Goal: Task Accomplishment & Management: Manage account settings

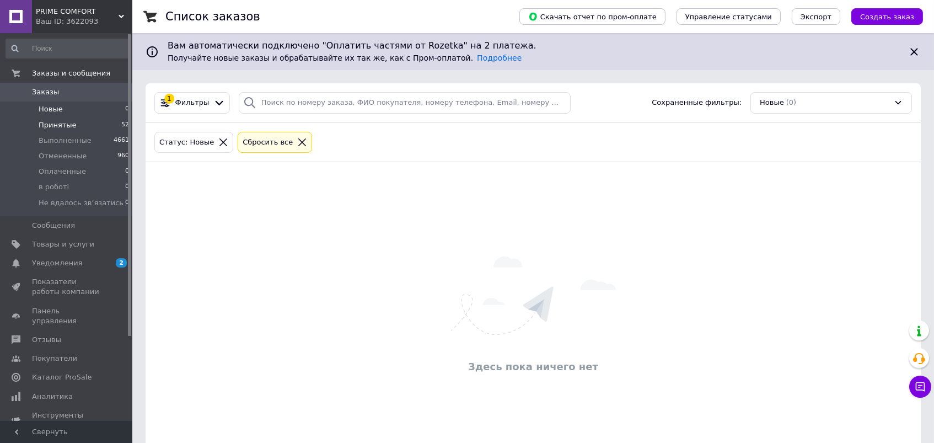
click at [46, 121] on span "Принятые" at bounding box center [58, 125] width 38 height 10
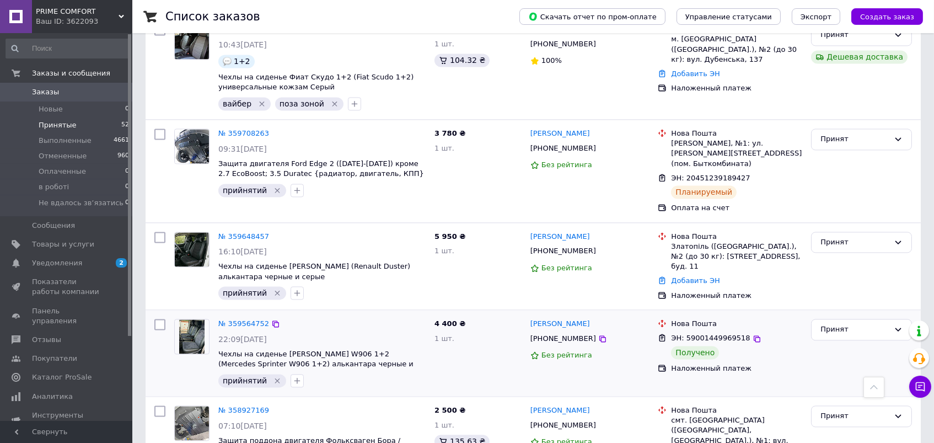
scroll to position [4539, 0]
click at [856, 319] on div "Принят" at bounding box center [861, 330] width 101 height 22
click at [836, 343] on li "Выполнен" at bounding box center [862, 353] width 100 height 20
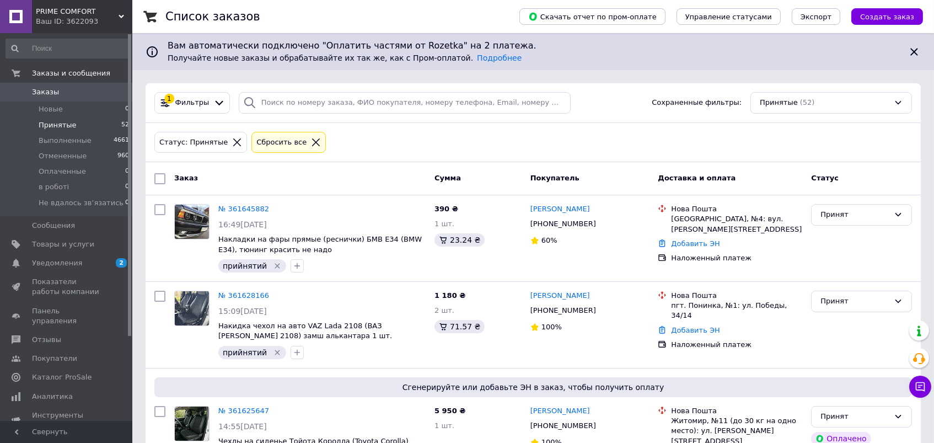
scroll to position [0, 0]
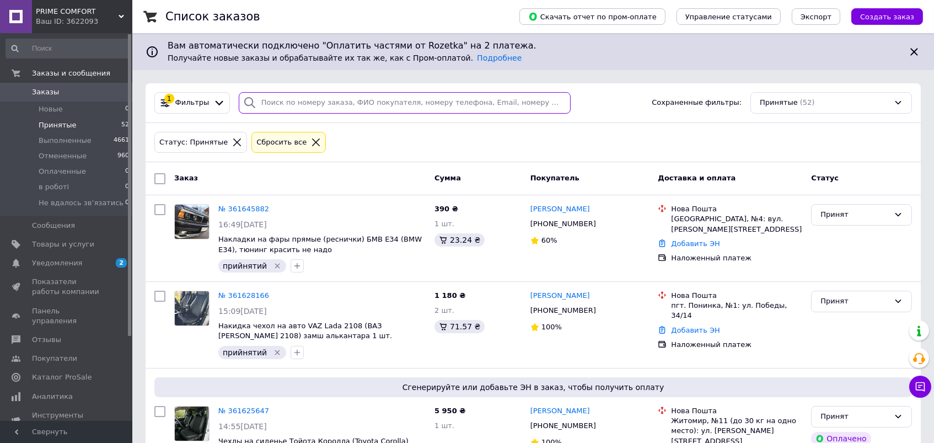
click at [368, 106] on input "search" at bounding box center [405, 103] width 332 height 22
paste input "[PHONE_NUMBER]"
type input "[PHONE_NUMBER]"
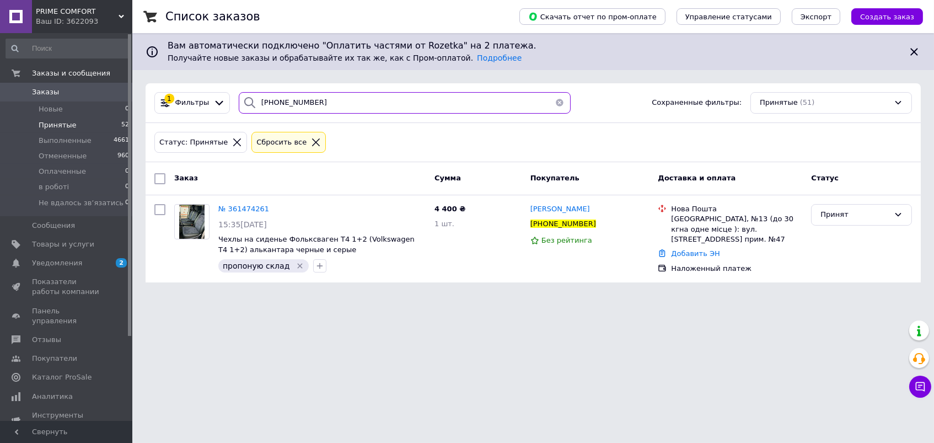
click at [293, 100] on input "[PHONE_NUMBER]" at bounding box center [405, 103] width 332 height 22
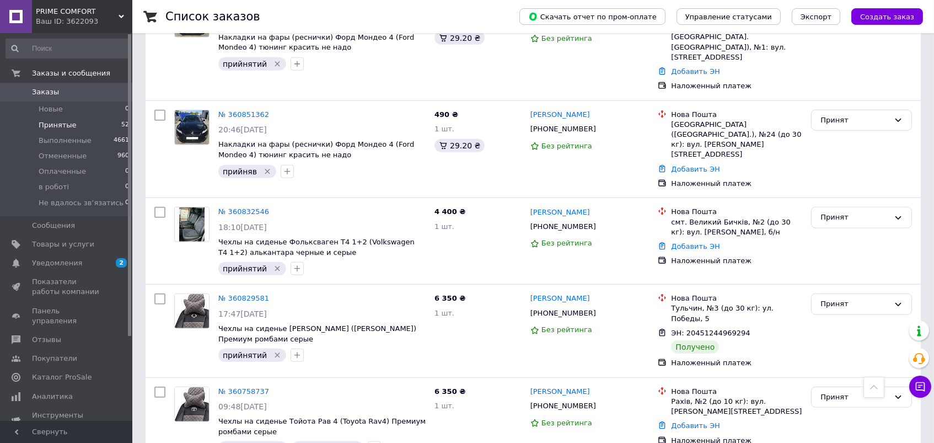
scroll to position [2212, 0]
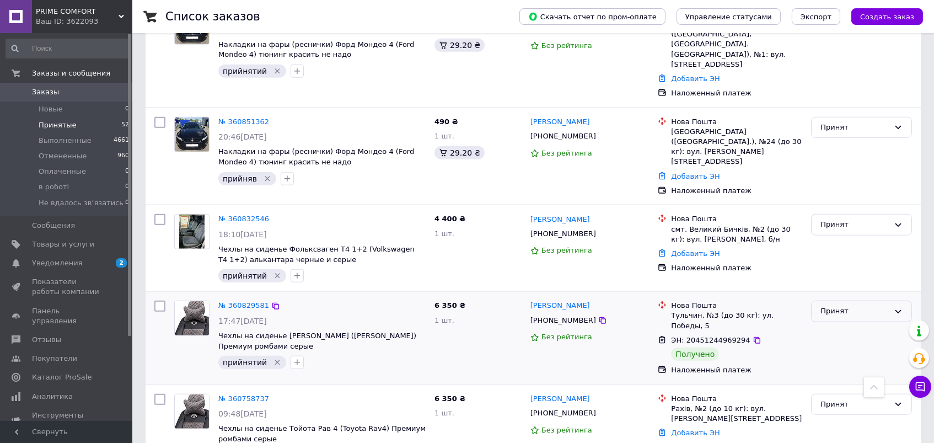
click at [868, 306] on div "Принят" at bounding box center [855, 312] width 69 height 12
click at [840, 324] on li "Выполнен" at bounding box center [862, 334] width 100 height 20
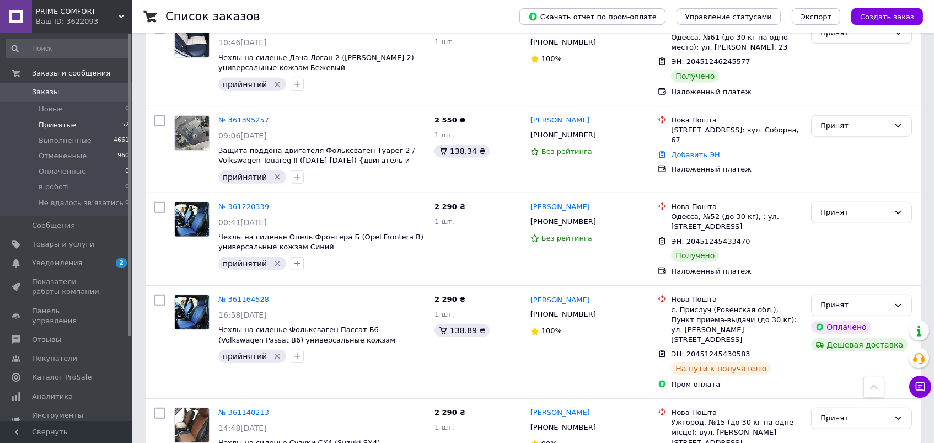
scroll to position [1518, 0]
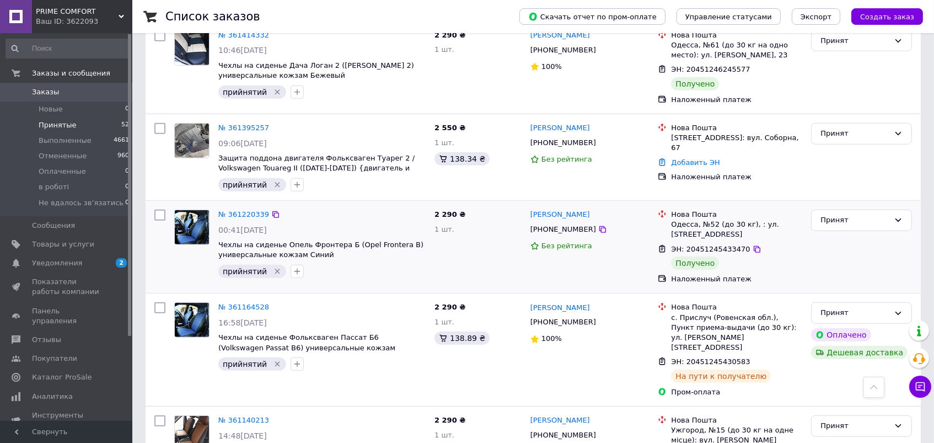
click at [558, 222] on div "[PHONE_NUMBER]" at bounding box center [563, 229] width 70 height 14
copy div "380971600356"
click at [843, 215] on div "Принят" at bounding box center [855, 221] width 69 height 12
click at [840, 233] on li "Выполнен" at bounding box center [862, 243] width 100 height 20
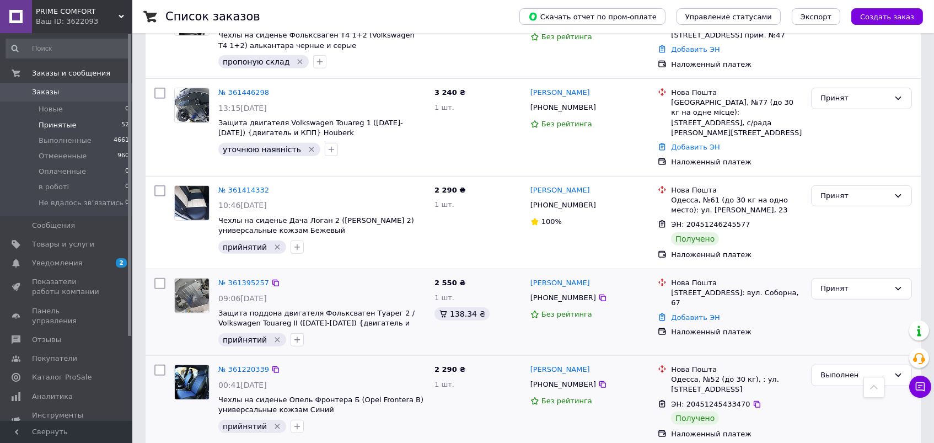
scroll to position [1361, 0]
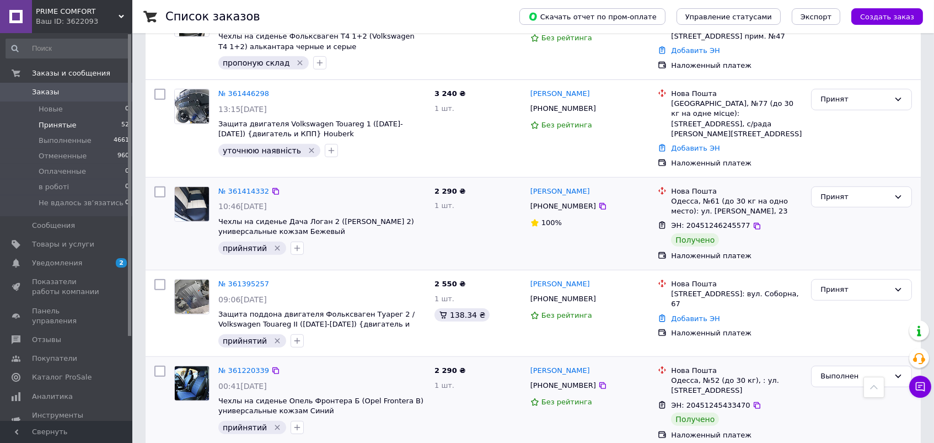
click at [545, 199] on div "[PHONE_NUMBER]" at bounding box center [563, 206] width 70 height 14
copy div "380732295308"
click at [826, 191] on div "Принят" at bounding box center [855, 197] width 69 height 12
click at [829, 210] on li "Выполнен" at bounding box center [862, 220] width 100 height 20
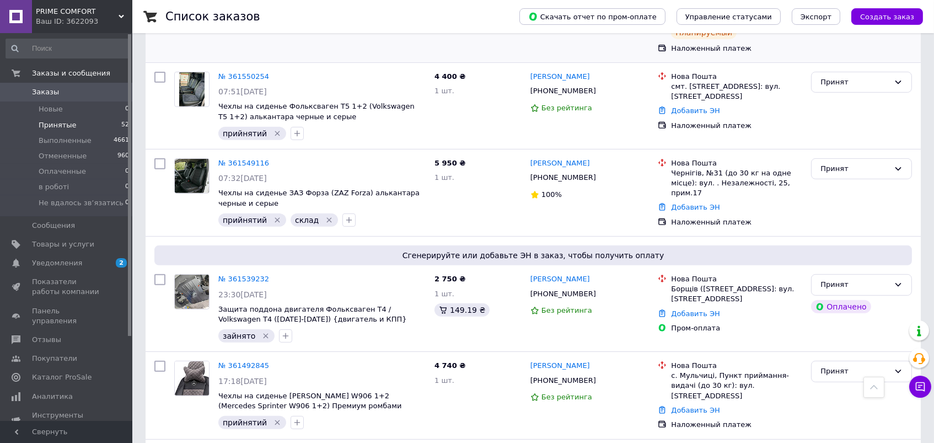
scroll to position [949, 0]
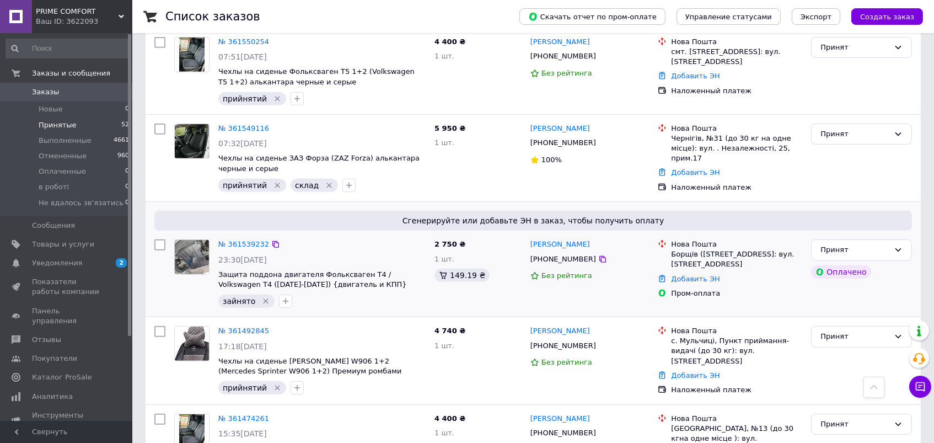
click at [264, 299] on icon "Удалить метку" at bounding box center [266, 301] width 5 height 5
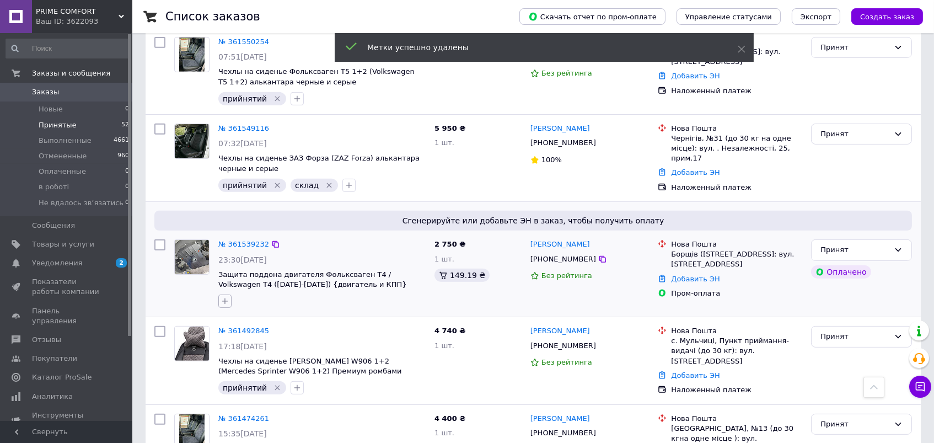
click at [221, 297] on icon "button" at bounding box center [225, 301] width 9 height 9
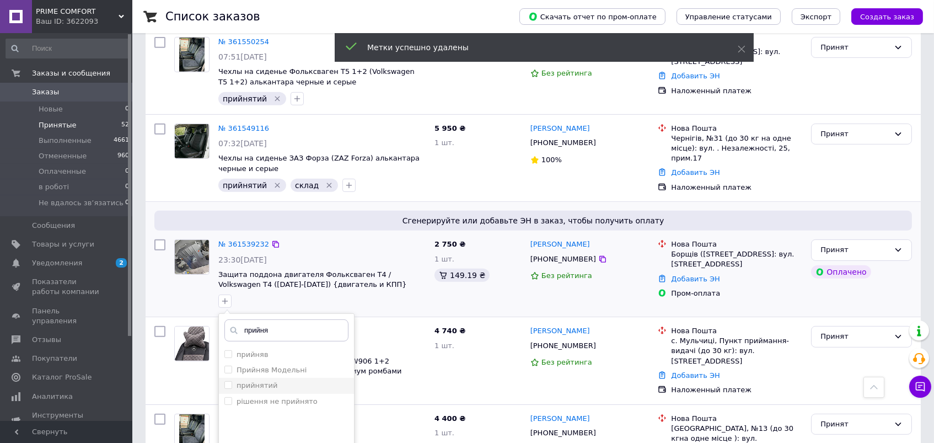
type input "прийня"
click at [286, 381] on div "прийнятий" at bounding box center [287, 386] width 124 height 10
checkbox input "true"
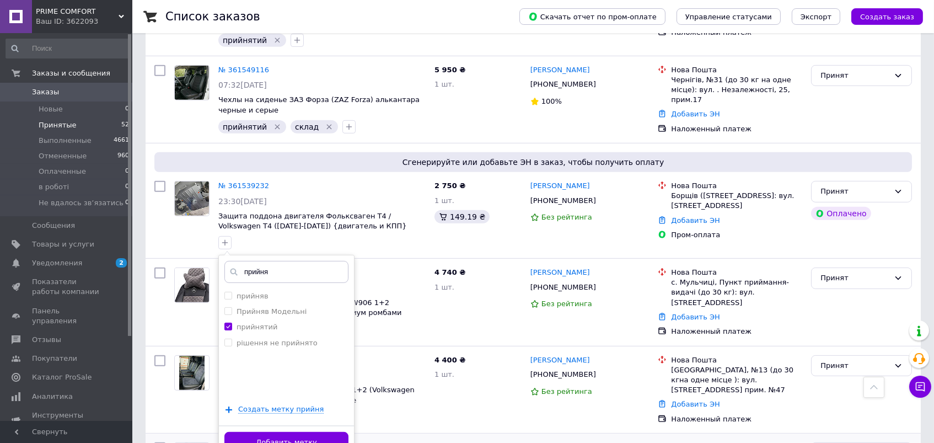
scroll to position [1031, 0]
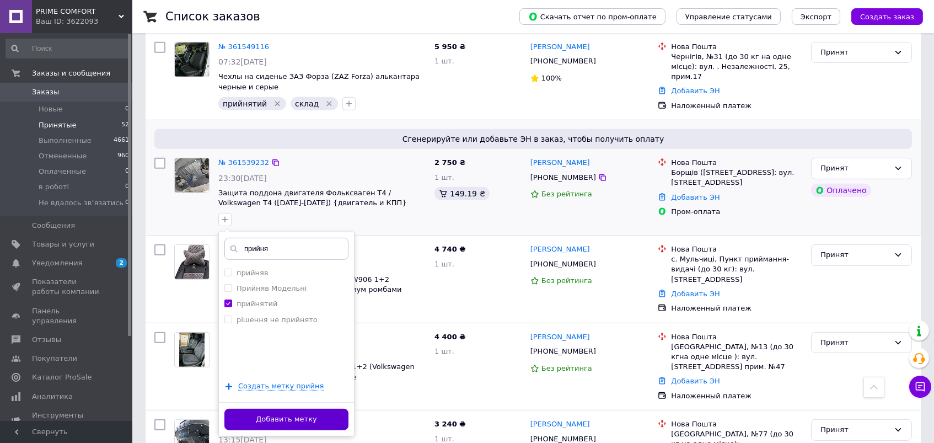
click at [330, 409] on button "Добавить метку" at bounding box center [287, 420] width 124 height 22
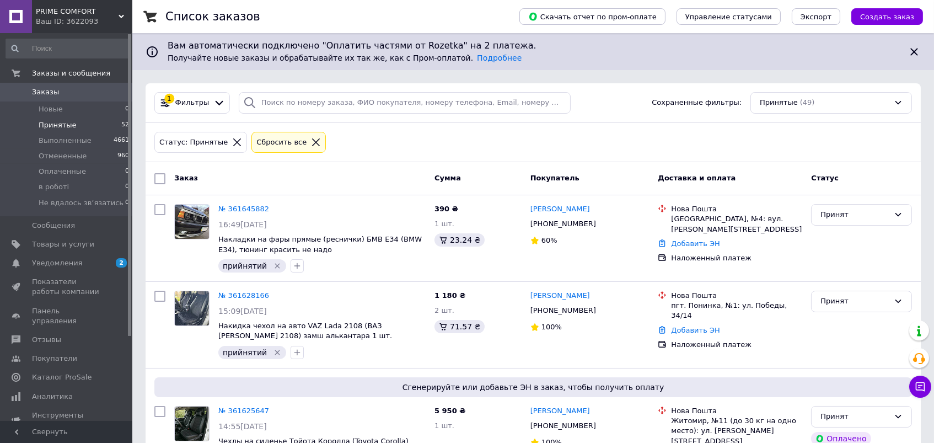
scroll to position [0, 0]
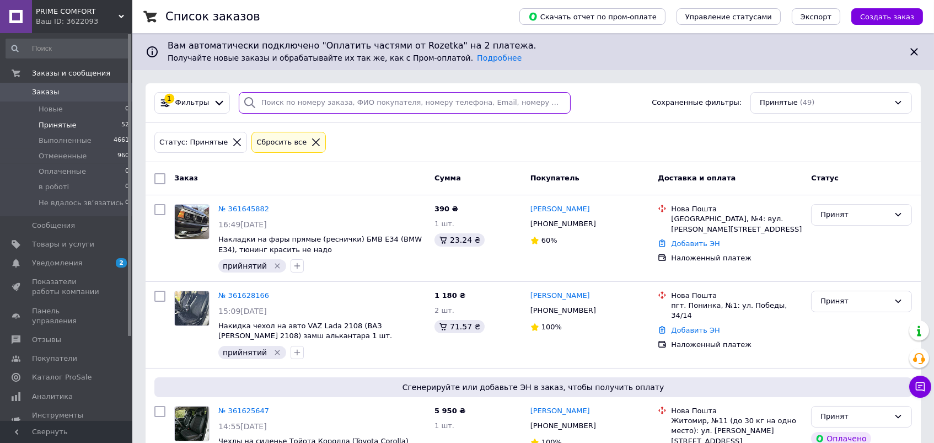
click at [292, 94] on input "search" at bounding box center [405, 103] width 332 height 22
paste input "[PHONE_NUMBER]"
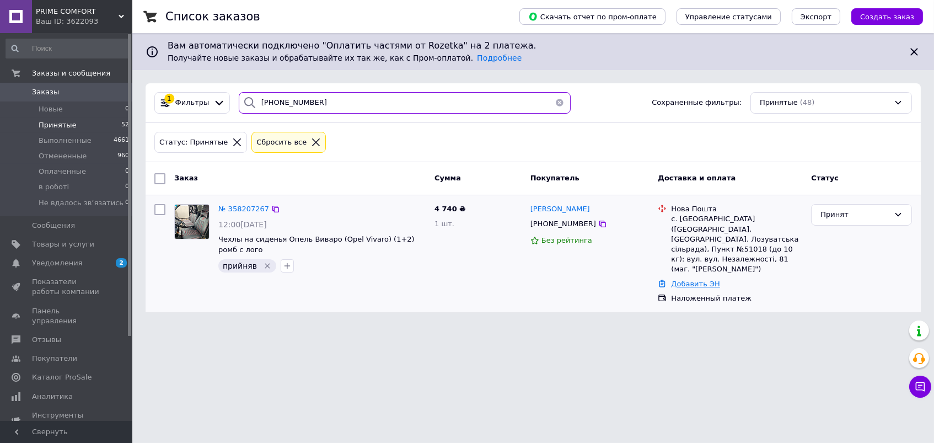
type input "[PHONE_NUMBER]"
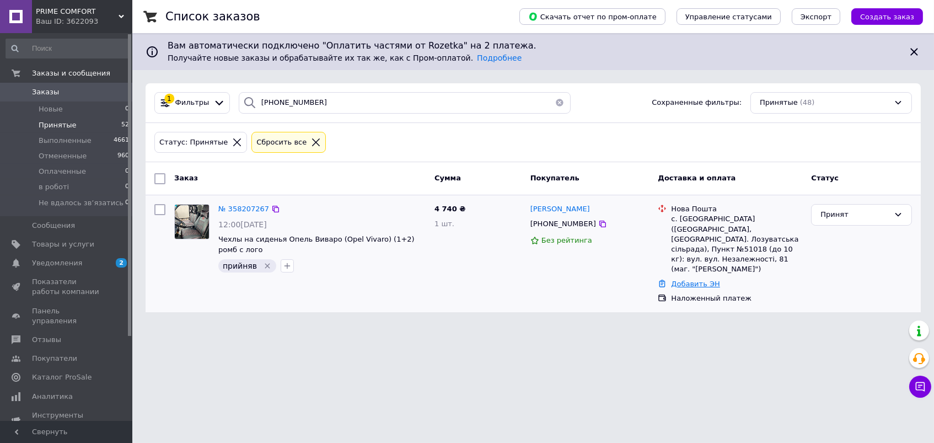
click at [679, 280] on link "Добавить ЭН" at bounding box center [695, 284] width 49 height 8
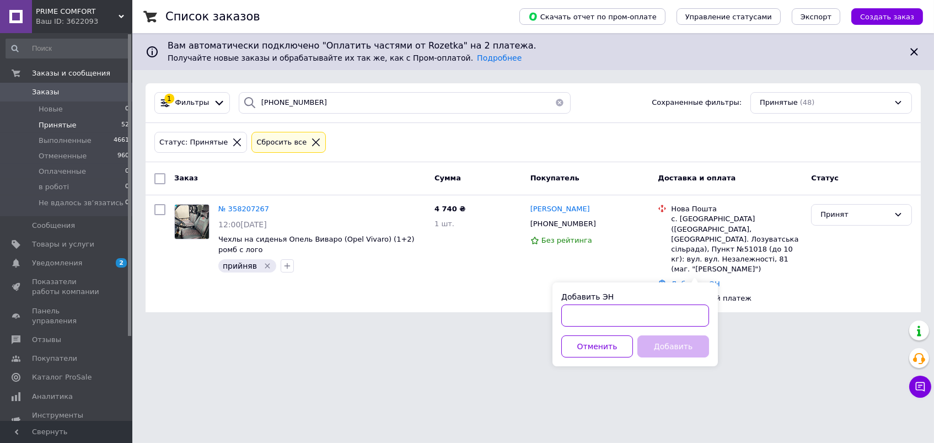
click at [626, 307] on input "Добавить ЭН" at bounding box center [636, 316] width 148 height 22
paste input "20451246231347"
type input "20451246231347"
click at [663, 347] on button "Добавить" at bounding box center [674, 346] width 72 height 22
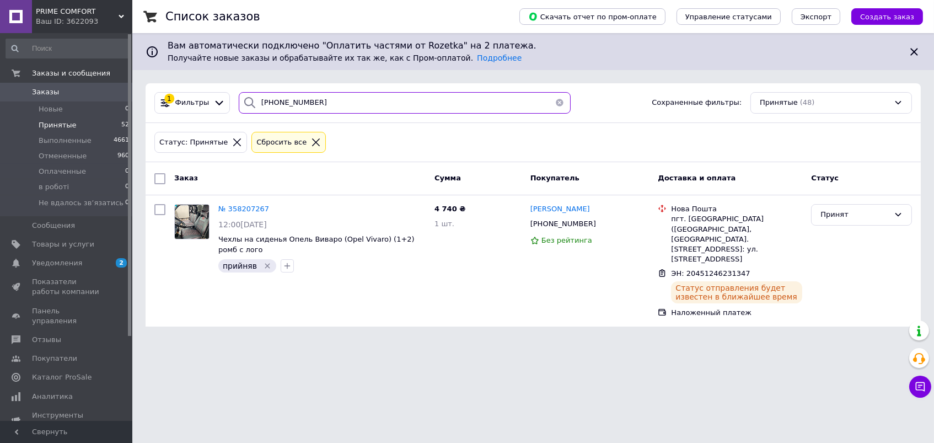
click at [300, 101] on input "[PHONE_NUMBER]" at bounding box center [405, 103] width 332 height 22
paste input "[PHONE_NUMBER]"
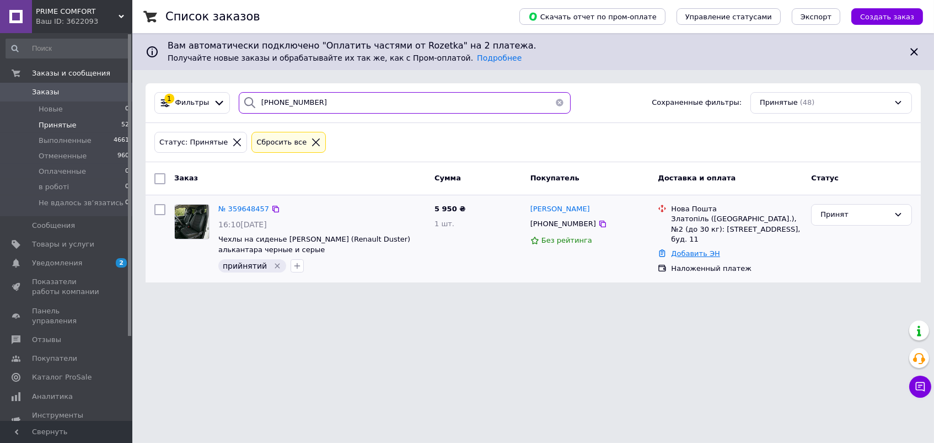
type input "[PHONE_NUMBER]"
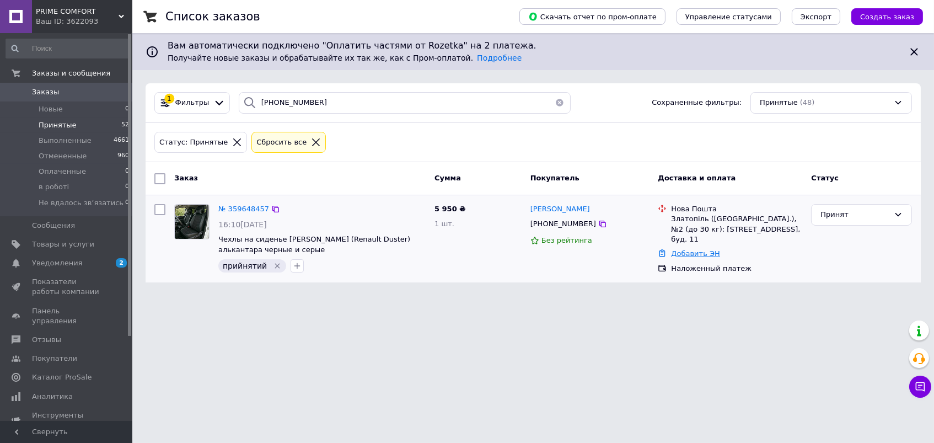
click at [692, 249] on link "Добавить ЭН" at bounding box center [695, 253] width 49 height 8
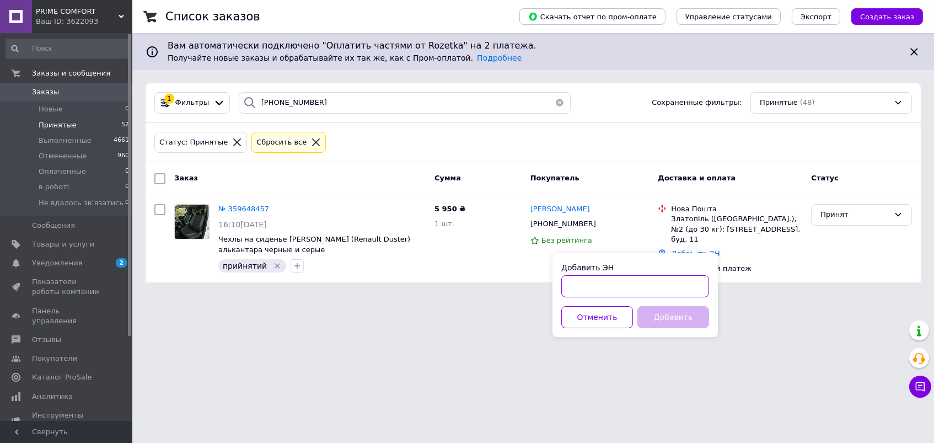
click at [596, 284] on input "Добавить ЭН" at bounding box center [636, 286] width 148 height 22
paste input "20451245651632"
type input "20451245651632"
click at [677, 313] on button "Добавить" at bounding box center [674, 317] width 72 height 22
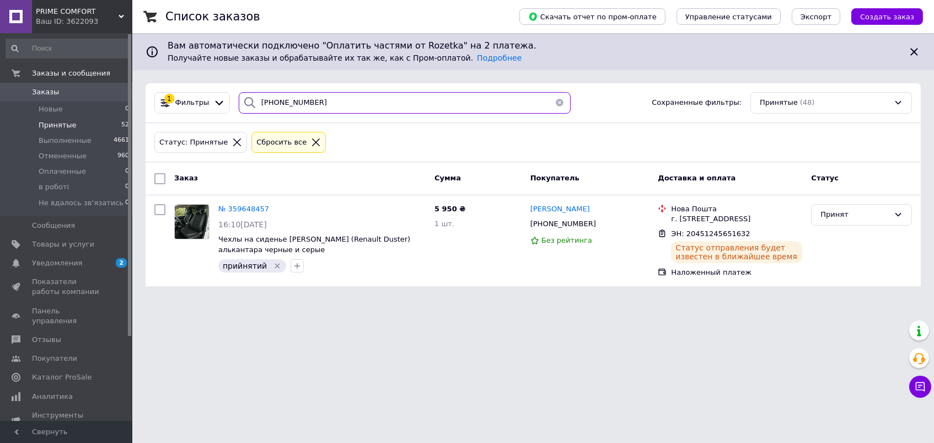
click at [284, 102] on input "[PHONE_NUMBER]" at bounding box center [405, 103] width 332 height 22
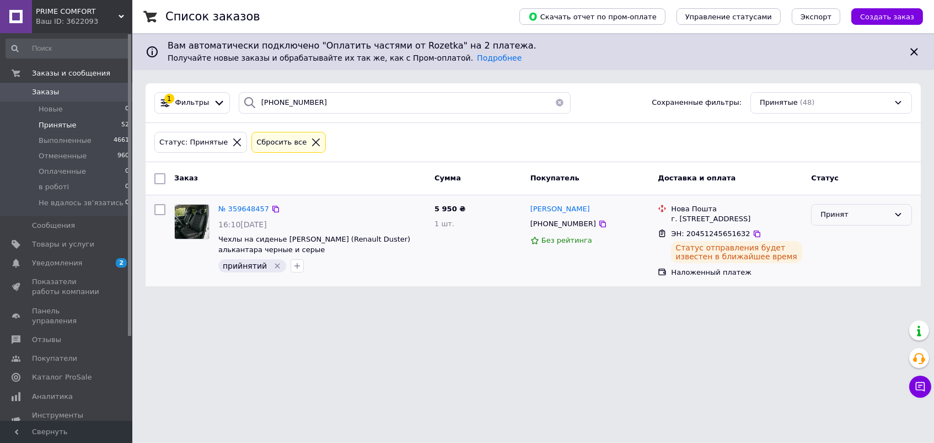
click at [862, 211] on div "Принят" at bounding box center [855, 215] width 69 height 12
click at [830, 236] on li "Выполнен" at bounding box center [862, 238] width 100 height 20
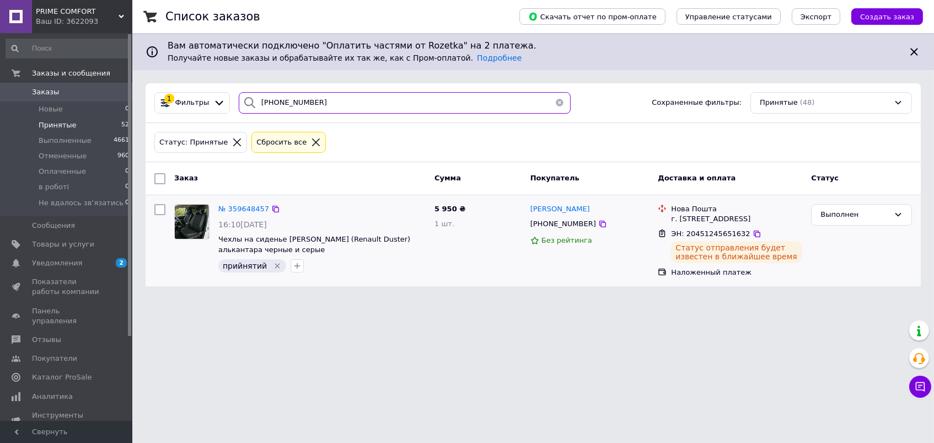
click at [282, 100] on input "[PHONE_NUMBER]" at bounding box center [405, 103] width 332 height 22
paste input "[PHONE_NUMBER]"
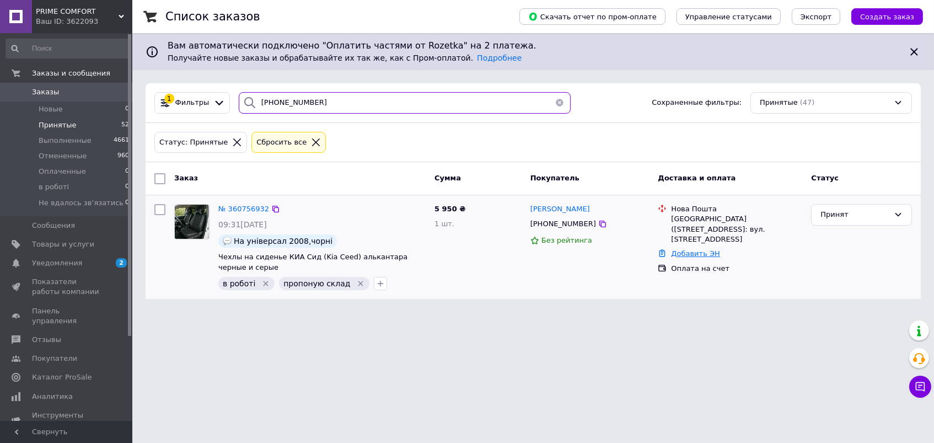
type input "[PHONE_NUMBER]"
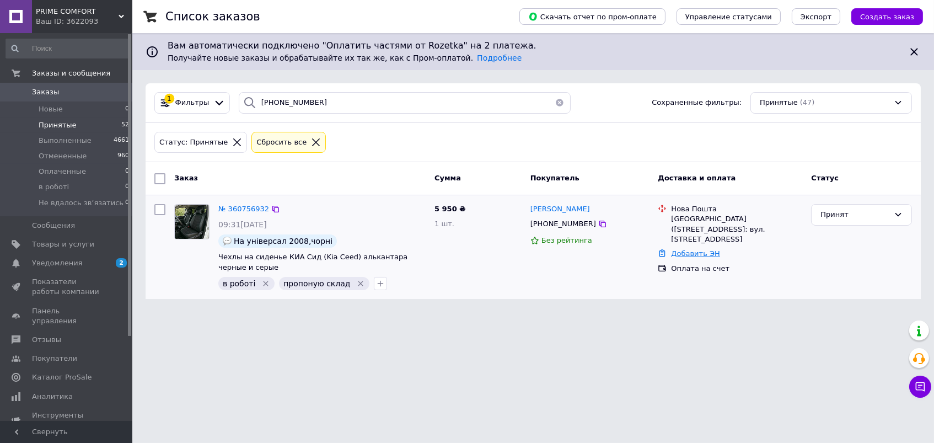
click at [697, 249] on link "Добавить ЭН" at bounding box center [695, 253] width 49 height 8
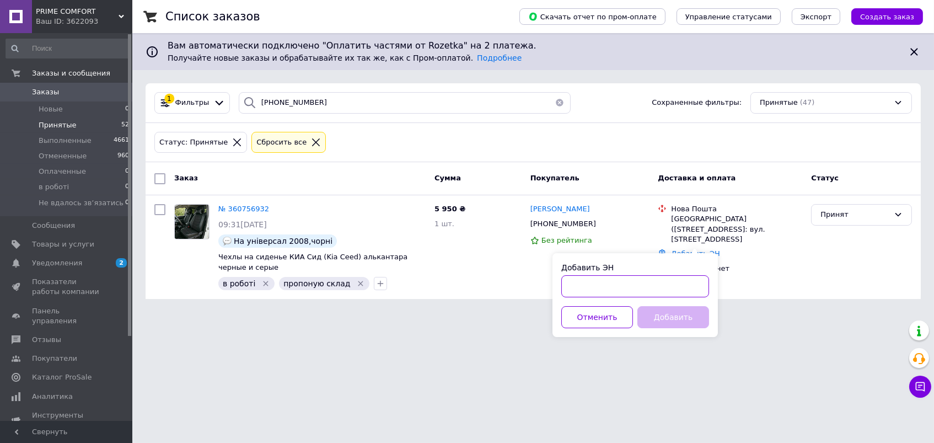
click at [602, 288] on input "Добавить ЭН" at bounding box center [636, 286] width 148 height 22
paste input "20451245646148"
type input "20451245646148"
click at [671, 307] on button "Добавить" at bounding box center [674, 317] width 72 height 22
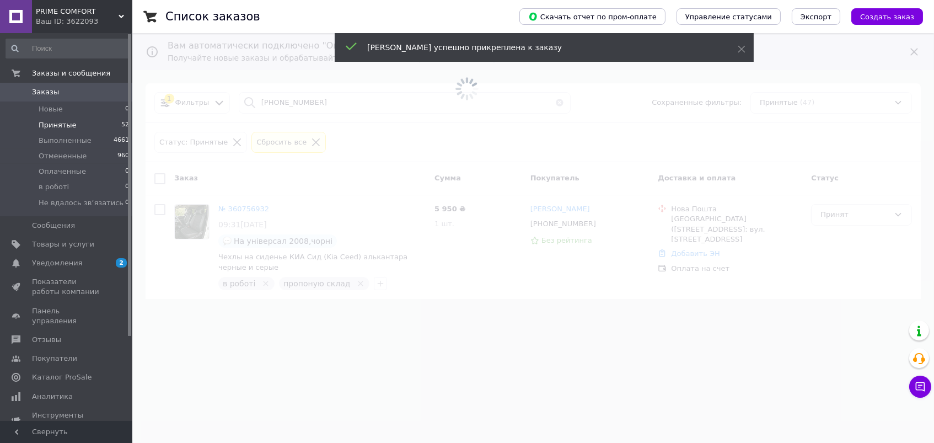
click at [852, 218] on span at bounding box center [467, 221] width 934 height 443
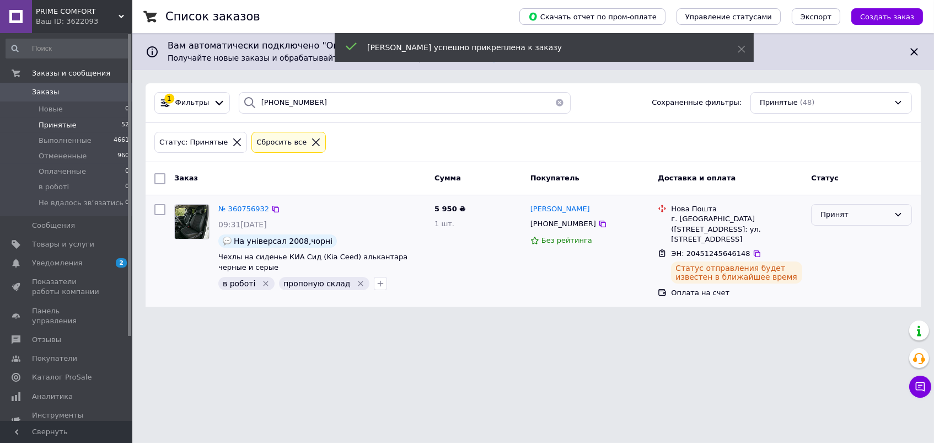
click at [845, 218] on div "Принят" at bounding box center [855, 215] width 69 height 12
click at [830, 237] on li "Выполнен" at bounding box center [862, 238] width 100 height 20
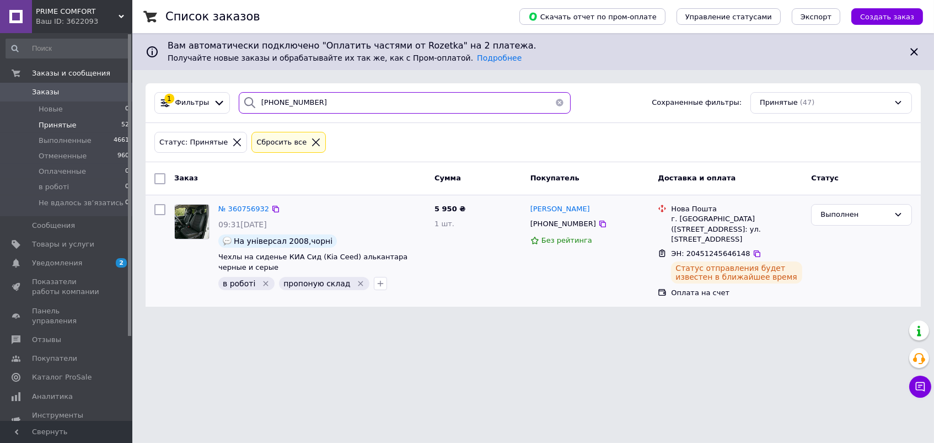
click at [277, 105] on input "[PHONE_NUMBER]" at bounding box center [405, 103] width 332 height 22
paste input "6-737-32-56"
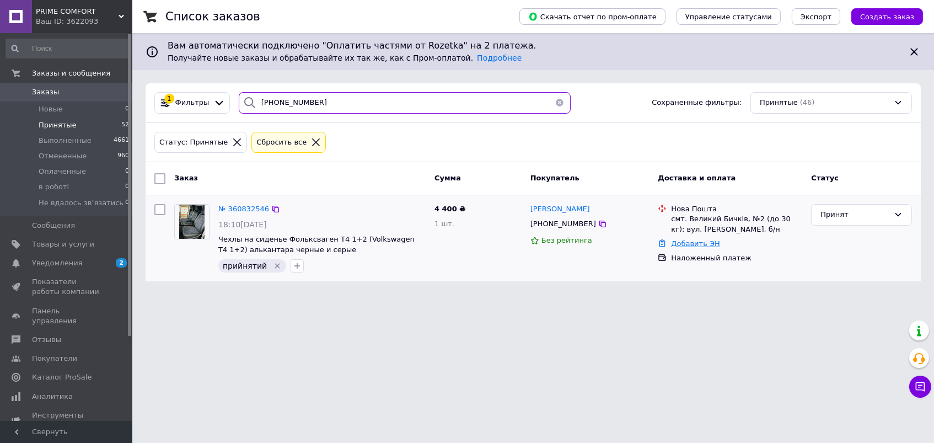
type input "[PHONE_NUMBER]"
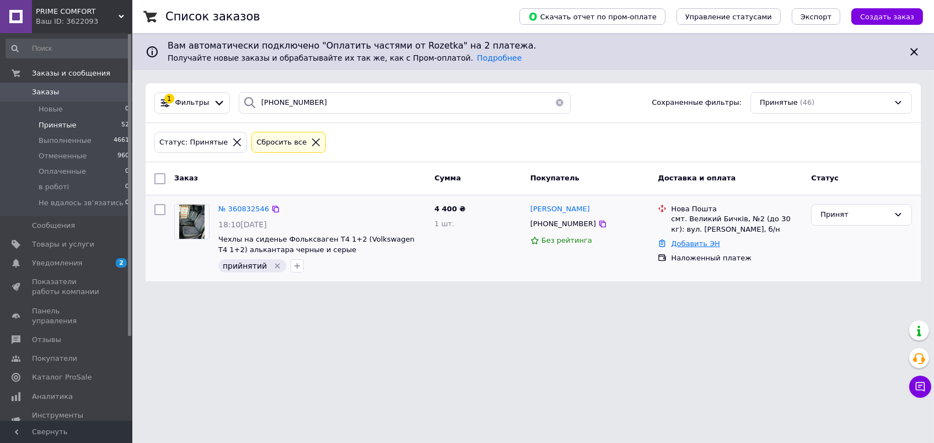
click at [701, 244] on link "Добавить ЭН" at bounding box center [695, 243] width 49 height 8
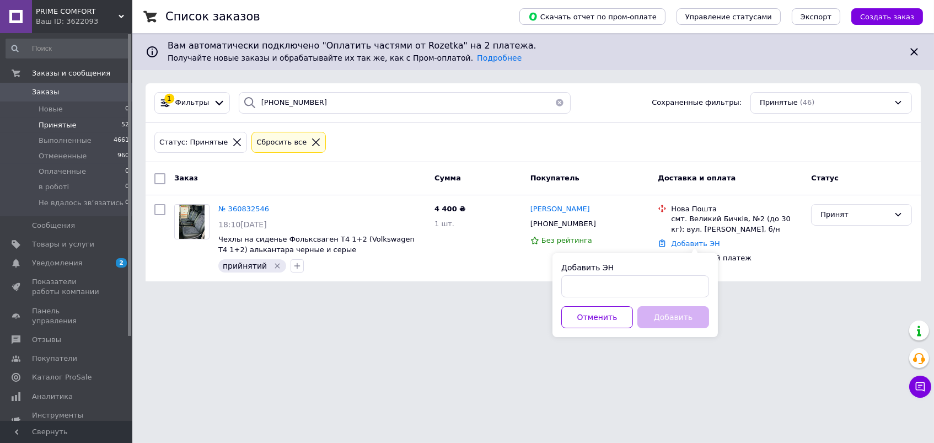
click at [584, 298] on div "Добавить ЭН Отменить Добавить" at bounding box center [635, 295] width 165 height 84
click at [584, 282] on input "Добавить ЭН" at bounding box center [636, 286] width 148 height 22
paste input "20451246006379"
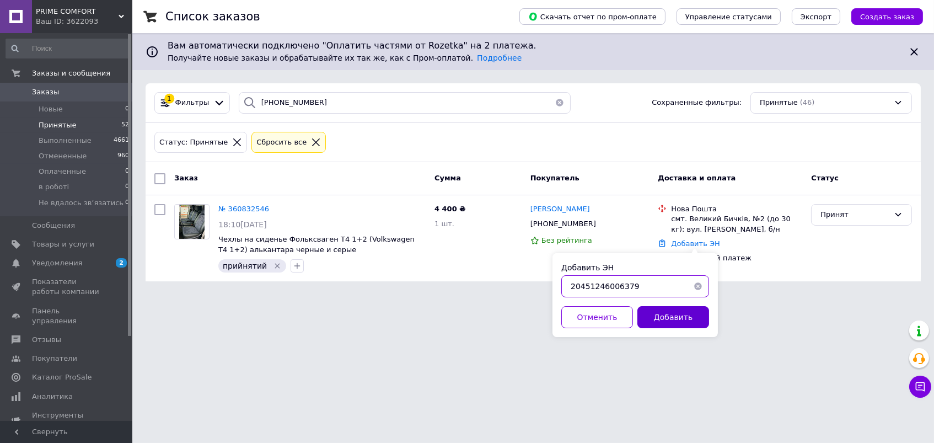
type input "20451246006379"
click at [652, 316] on button "Добавить" at bounding box center [674, 317] width 72 height 22
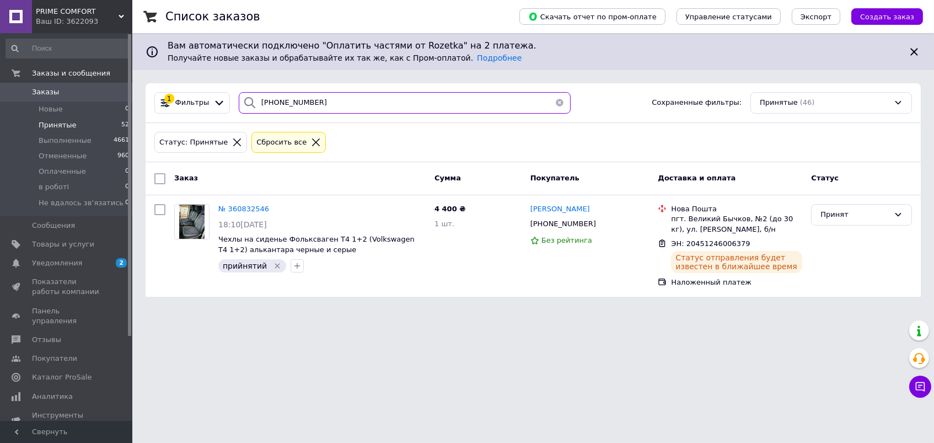
click at [279, 98] on input "[PHONE_NUMBER]" at bounding box center [405, 103] width 332 height 22
paste input "[PHONE_NUMBER]"
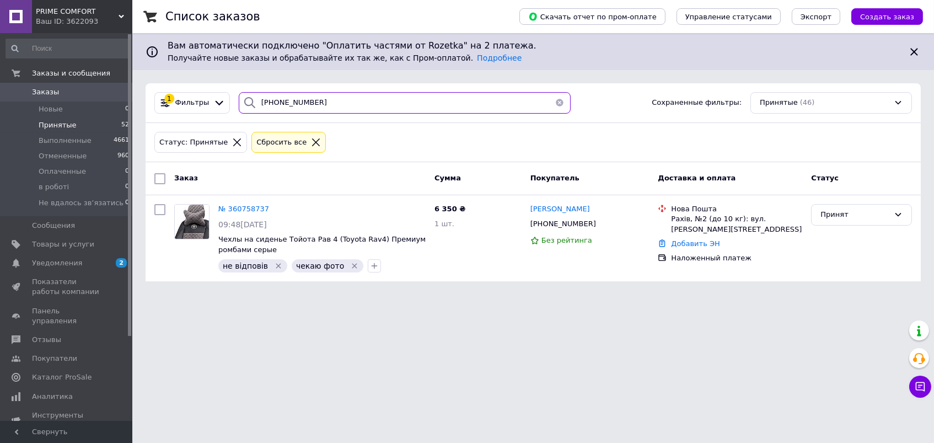
click at [279, 98] on input "[PHONE_NUMBER]" at bounding box center [405, 103] width 332 height 22
type input "[PHONE_NUMBER]"
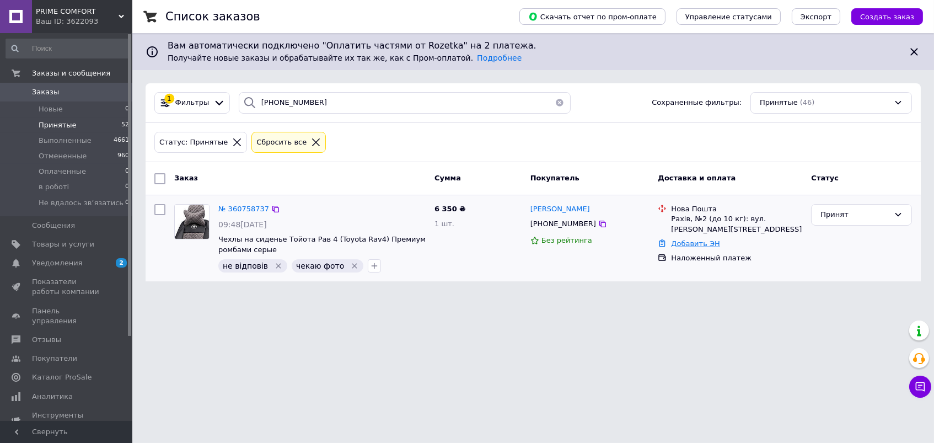
click at [701, 241] on link "Добавить ЭН" at bounding box center [695, 243] width 49 height 8
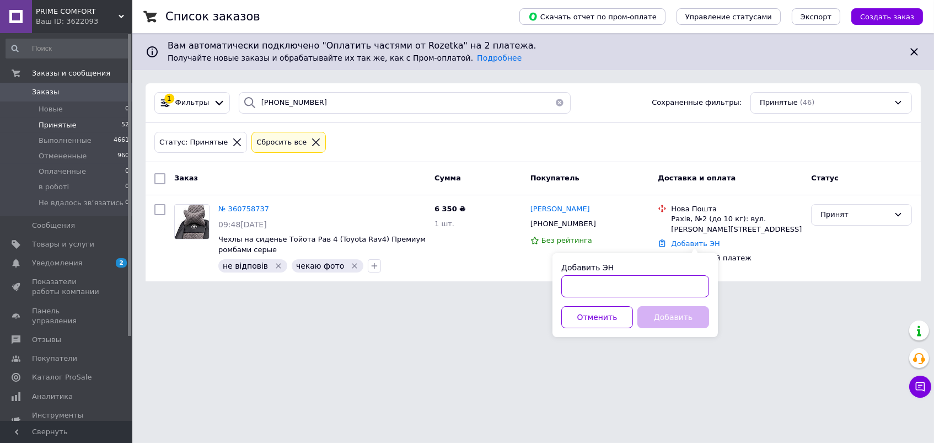
click at [621, 285] on input "Добавить ЭН" at bounding box center [636, 286] width 148 height 22
paste input "20451246519526"
type input "20451246519526"
click at [676, 323] on button "Добавить" at bounding box center [674, 317] width 72 height 22
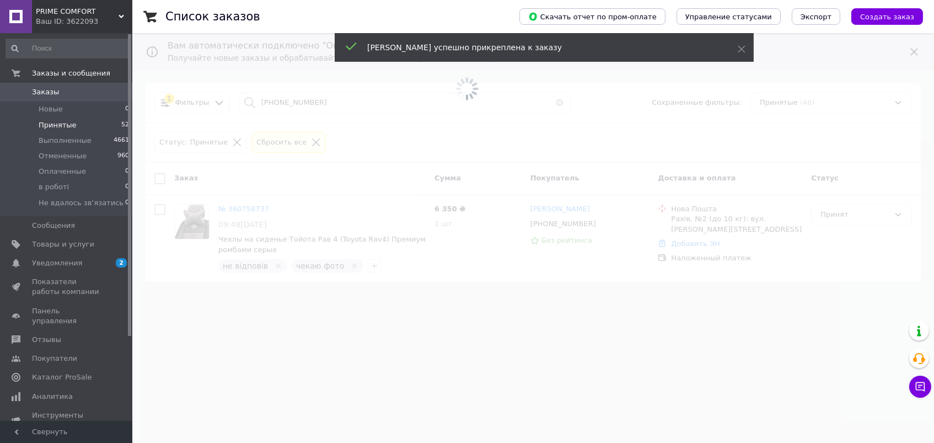
click at [273, 266] on span at bounding box center [467, 221] width 934 height 443
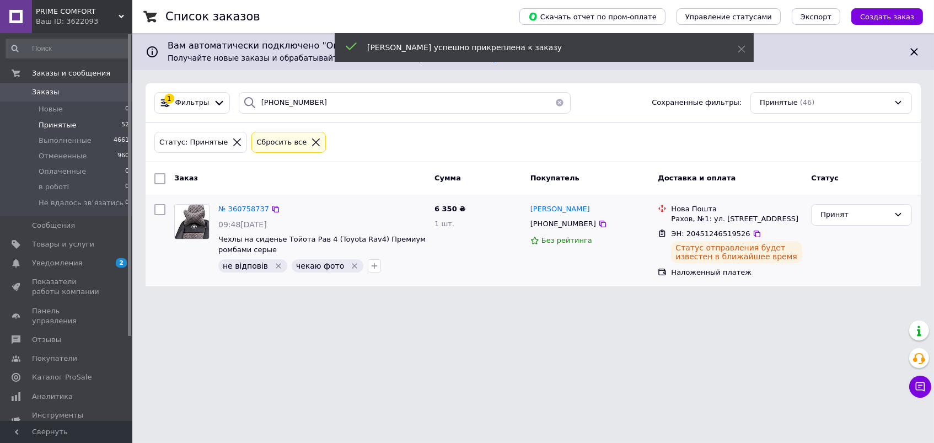
click at [276, 264] on icon "Удалить метку" at bounding box center [278, 266] width 5 height 5
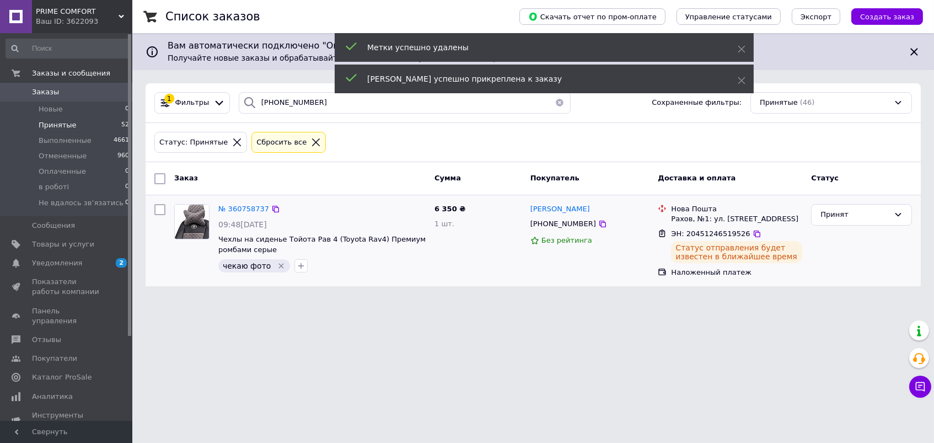
click at [277, 264] on icon "Удалить метку" at bounding box center [281, 265] width 9 height 9
click at [225, 263] on icon "button" at bounding box center [225, 265] width 9 height 9
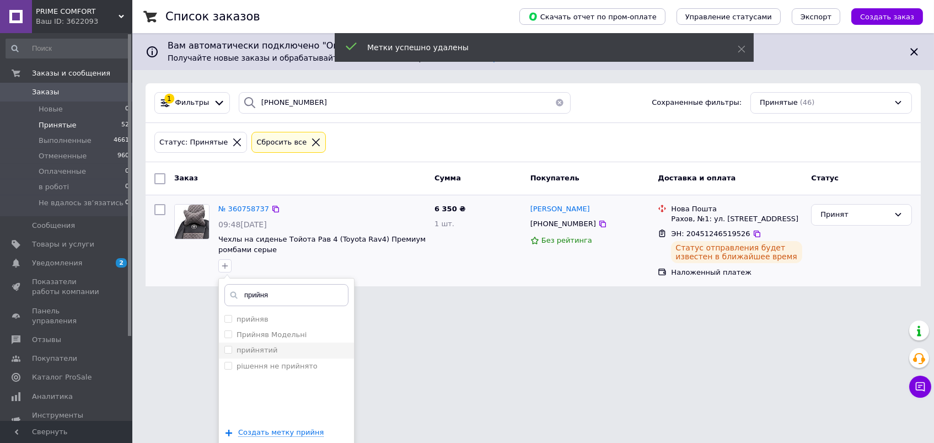
type input "прийня"
click at [295, 347] on div "прийнятий" at bounding box center [287, 350] width 124 height 10
checkbox input "true"
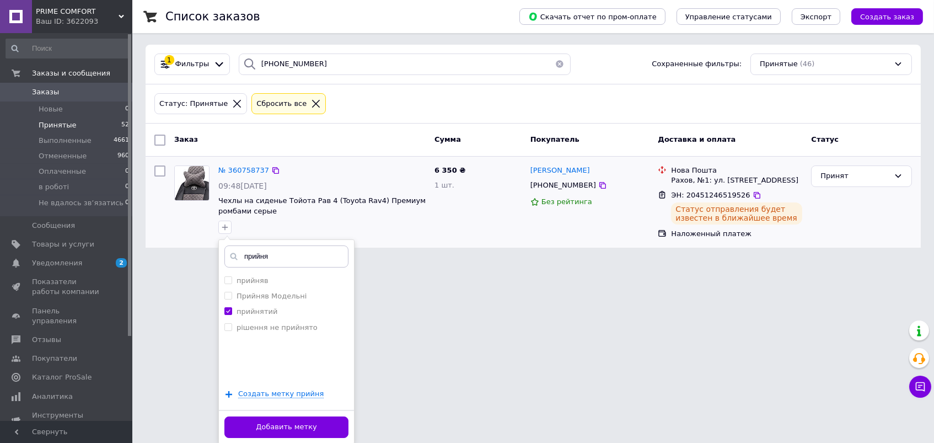
scroll to position [38, 0]
click at [302, 424] on button "Добавить метку" at bounding box center [287, 428] width 124 height 22
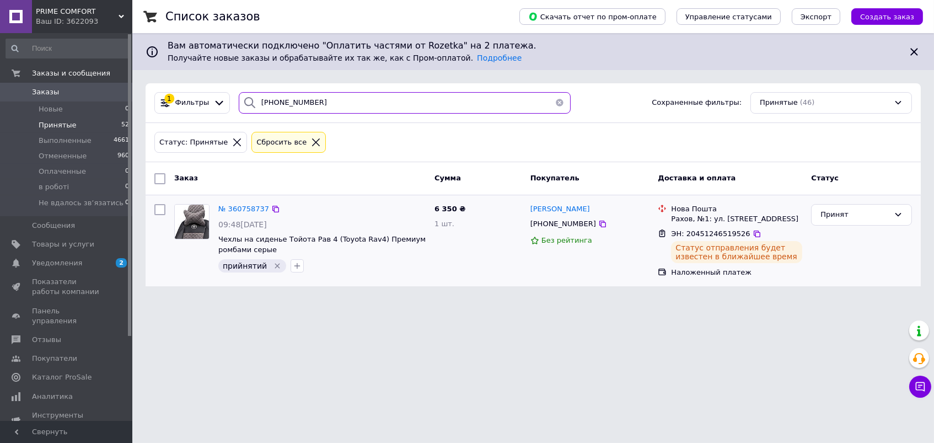
click at [278, 100] on input "[PHONE_NUMBER]" at bounding box center [405, 103] width 332 height 22
paste input "7-312-20-25"
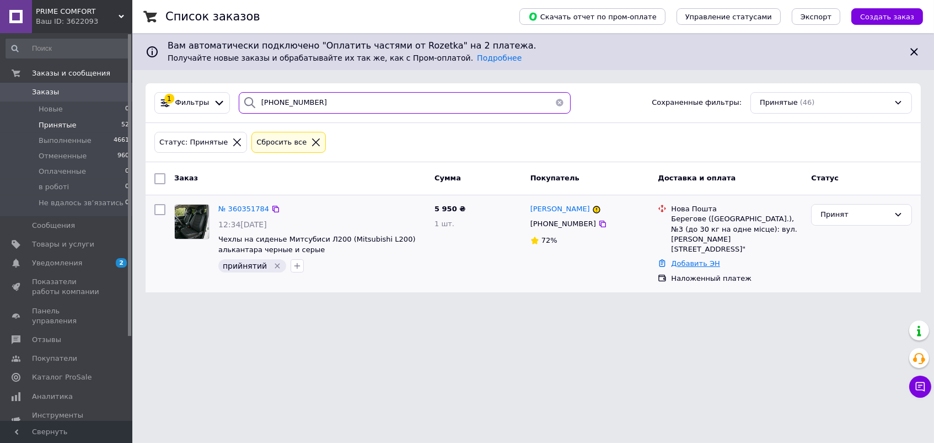
type input "[PHONE_NUMBER]"
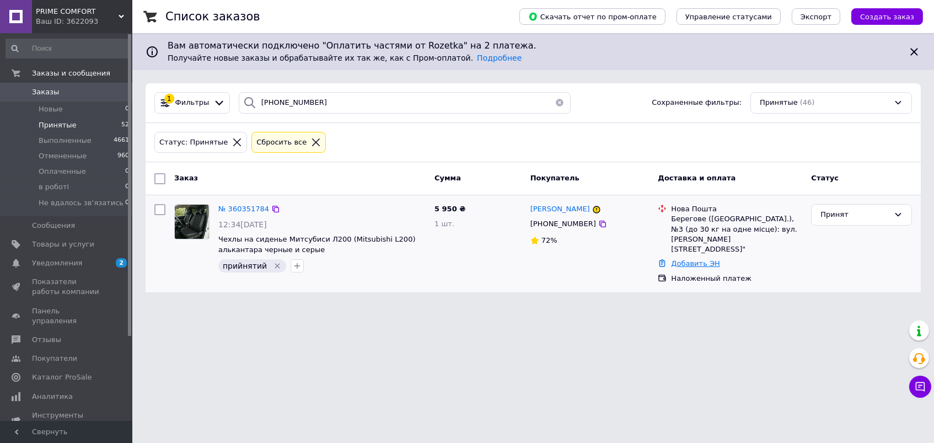
click at [697, 259] on link "Добавить ЭН" at bounding box center [695, 263] width 49 height 8
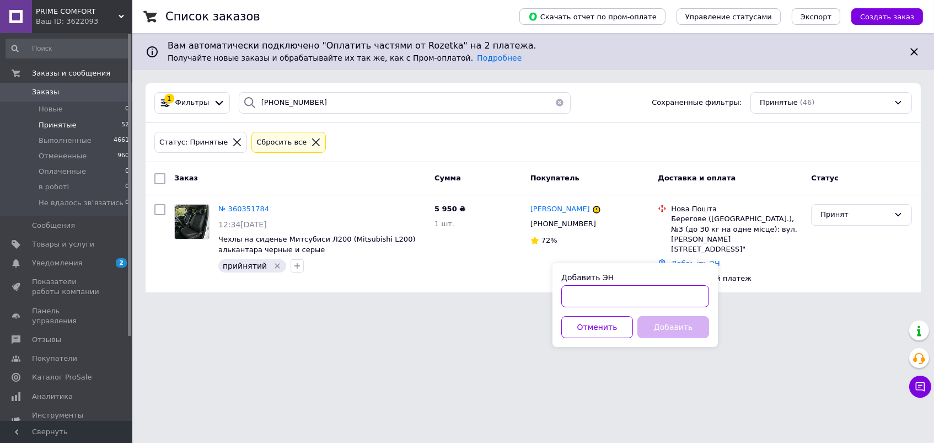
click at [648, 289] on input "Добавить ЭН" at bounding box center [636, 296] width 148 height 22
paste input "20451247107961"
type input "20451247107961"
click at [655, 321] on button "Добавить" at bounding box center [674, 327] width 72 height 22
